Goal: Transaction & Acquisition: Purchase product/service

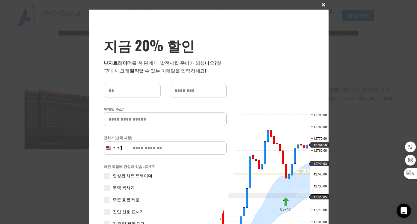
click at [321, 4] on span at bounding box center [324, 5] width 10 height 4
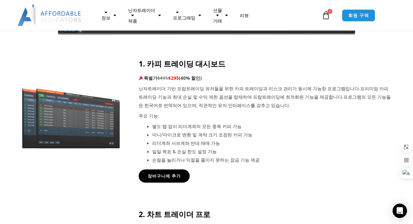
scroll to position [240, 0]
click at [170, 174] on font "장바구니에 추가" at bounding box center [164, 176] width 36 height 6
click at [177, 176] on font "장바구니에 추가" at bounding box center [164, 176] width 36 height 6
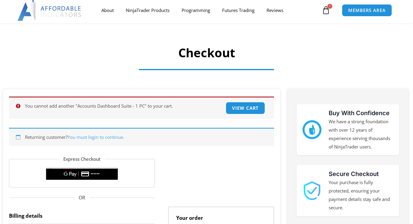
scroll to position [80, 0]
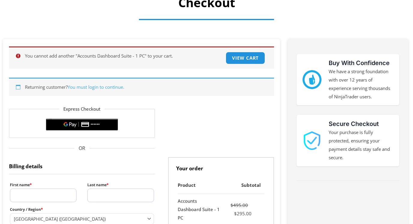
select select "**"
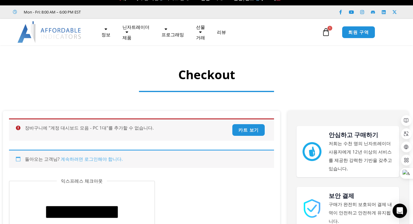
scroll to position [0, 0]
